Goal: Transaction & Acquisition: Download file/media

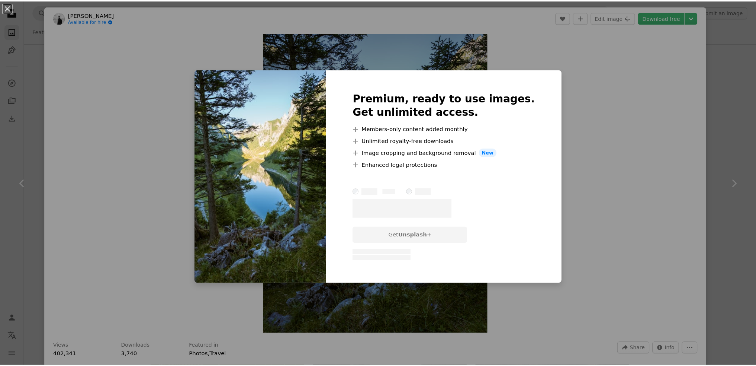
scroll to position [8853, 0]
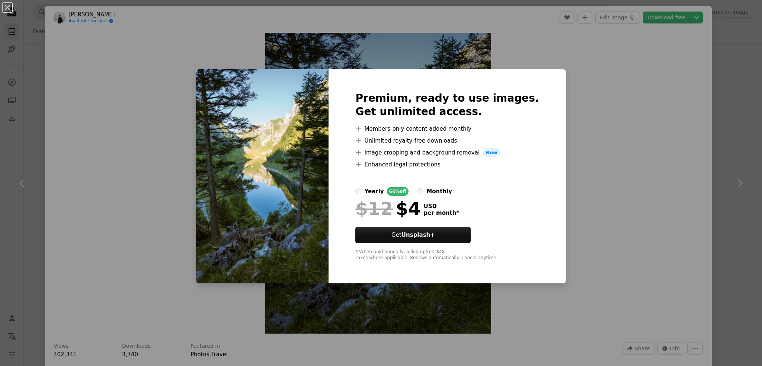
click at [686, 125] on div "An X shape Premium, ready to use images. Get unlimited access. A plus sign Memb…" at bounding box center [381, 183] width 762 height 366
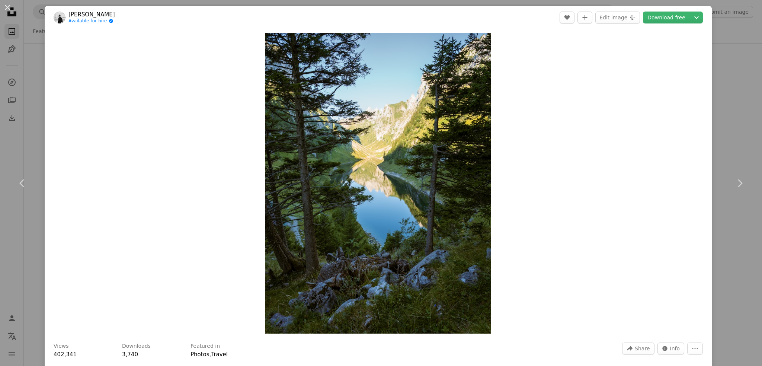
click at [694, 112] on div "Zoom in" at bounding box center [378, 183] width 667 height 308
click at [706, 71] on div "An X shape Chevron left Chevron right [PERSON_NAME] Available for hire A checkm…" at bounding box center [381, 183] width 762 height 366
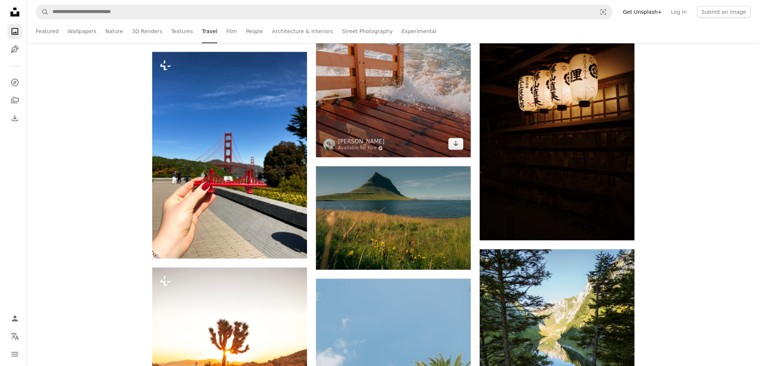
scroll to position [8928, 0]
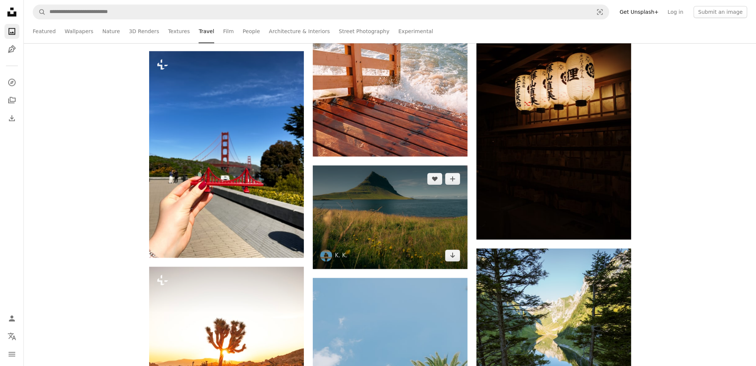
click at [385, 181] on img at bounding box center [390, 216] width 155 height 103
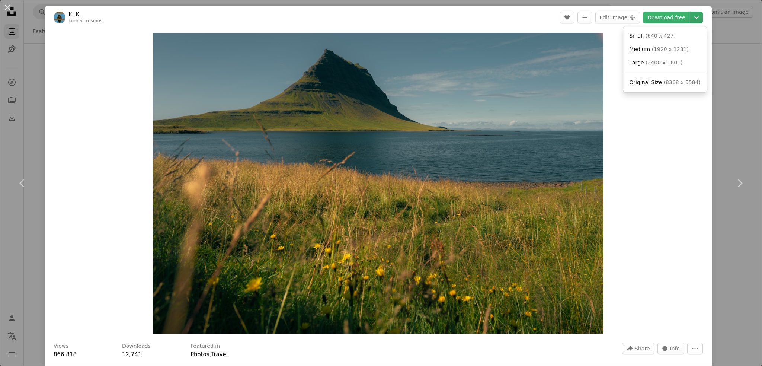
click at [691, 20] on icon "Chevron down" at bounding box center [696, 17] width 12 height 9
click at [668, 84] on span "( 8368 x 5584 )" at bounding box center [682, 82] width 37 height 6
